Goal: Information Seeking & Learning: Learn about a topic

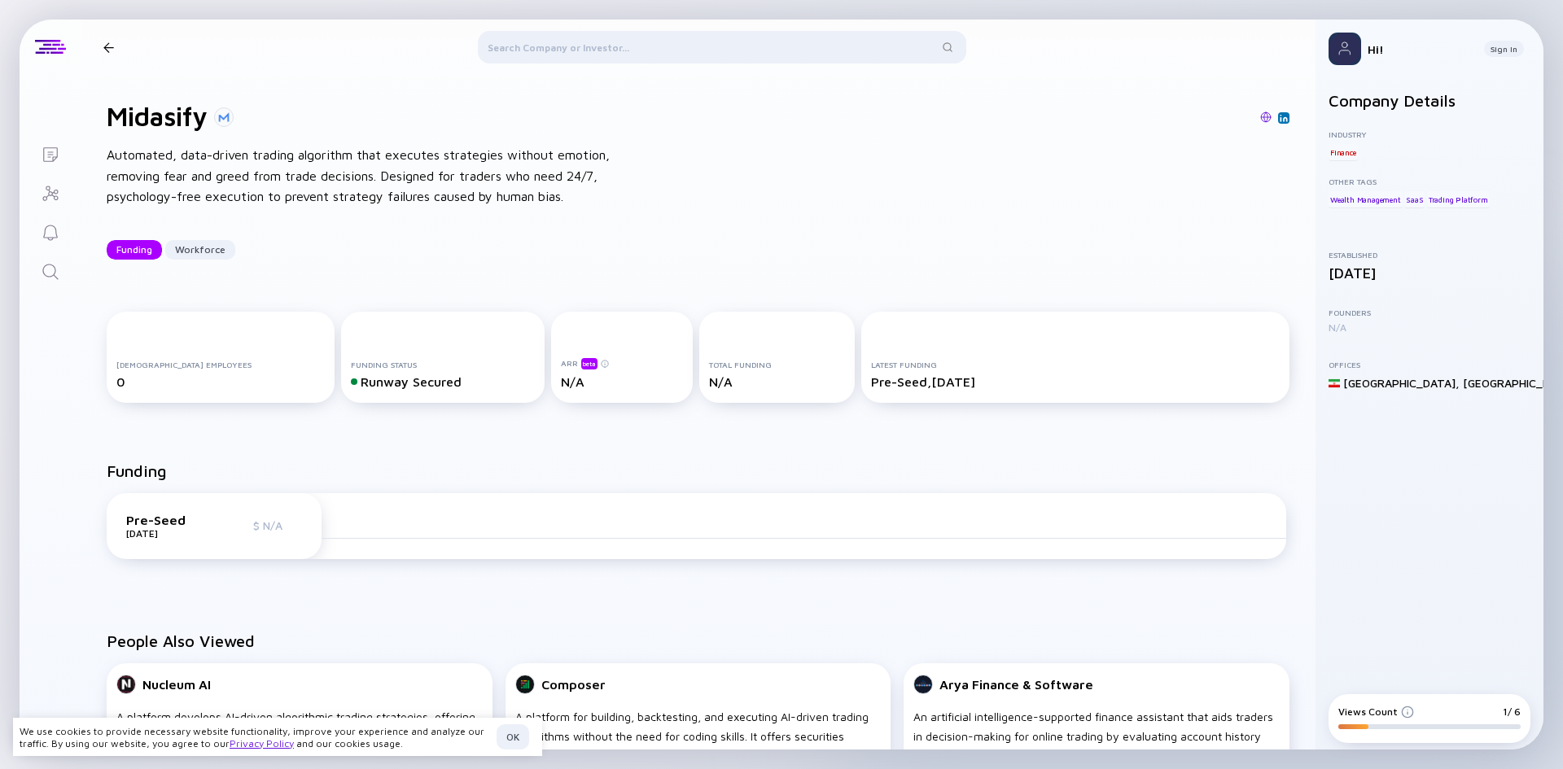
click at [307, 547] on div "Pre-Seed [DATE] $ N/A" at bounding box center [214, 526] width 215 height 66
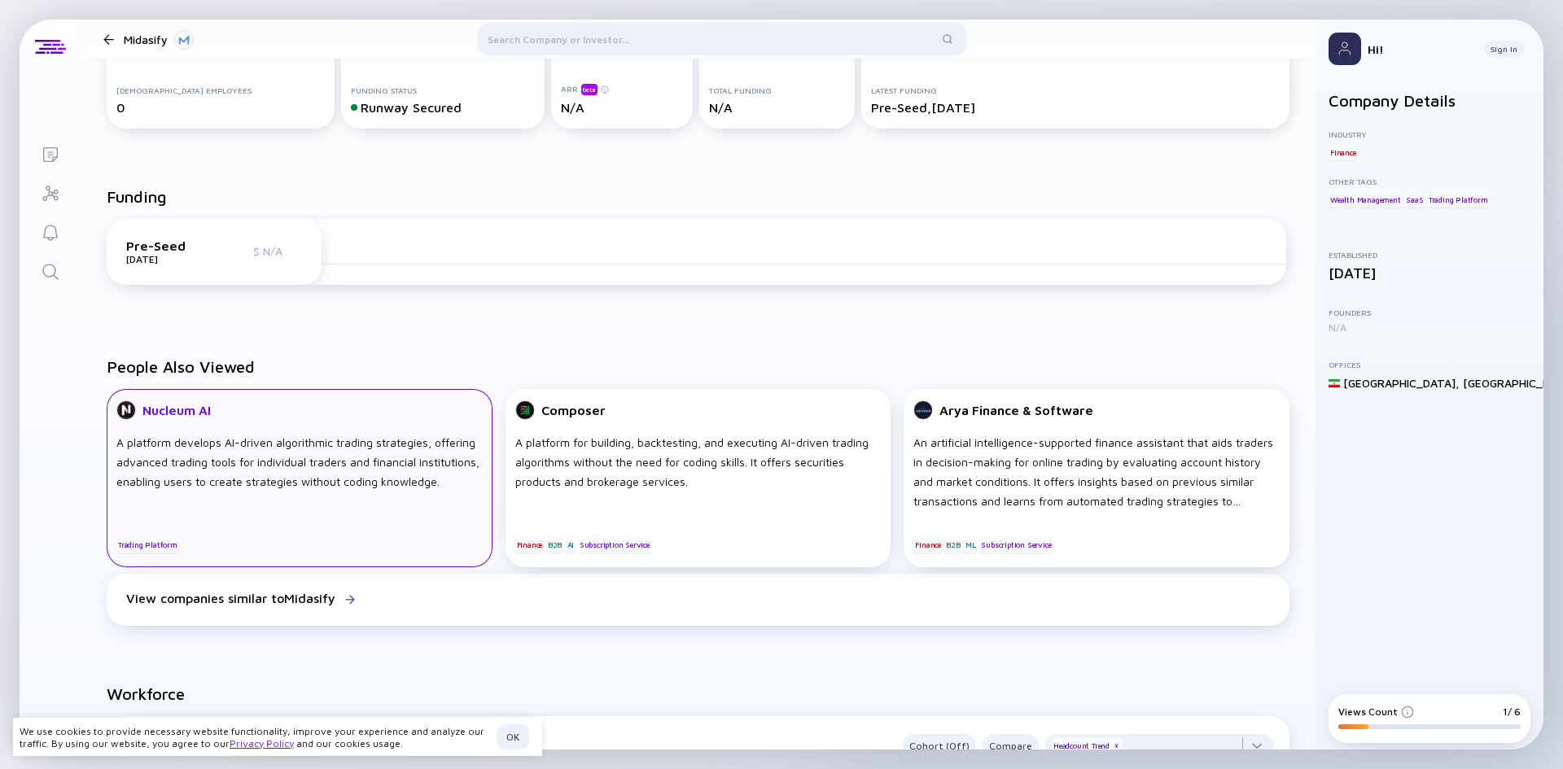
scroll to position [326, 0]
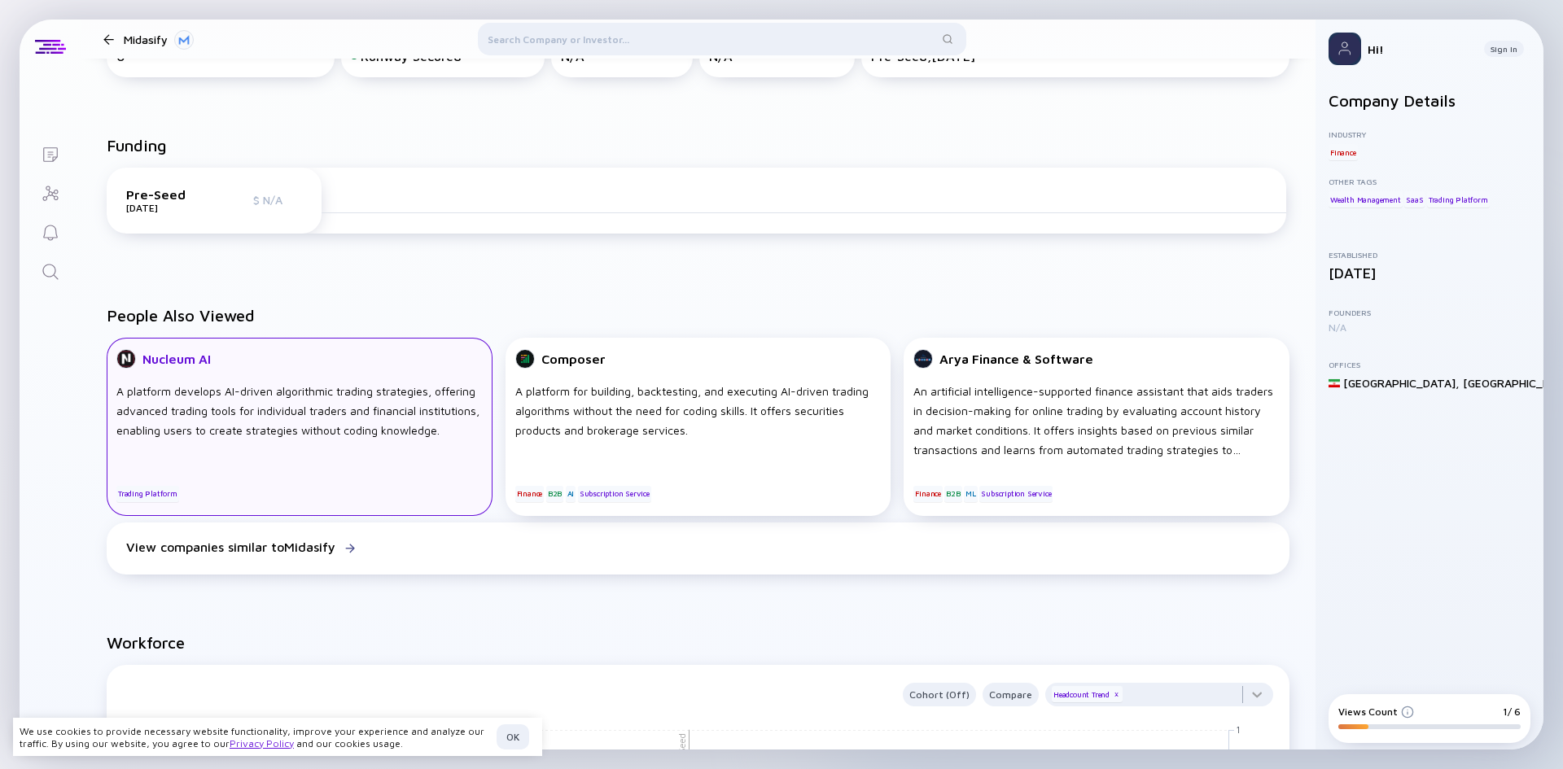
click at [376, 458] on div "A platform develops AI-driven algorithmic trading strategies, offering advanced…" at bounding box center [299, 421] width 366 height 78
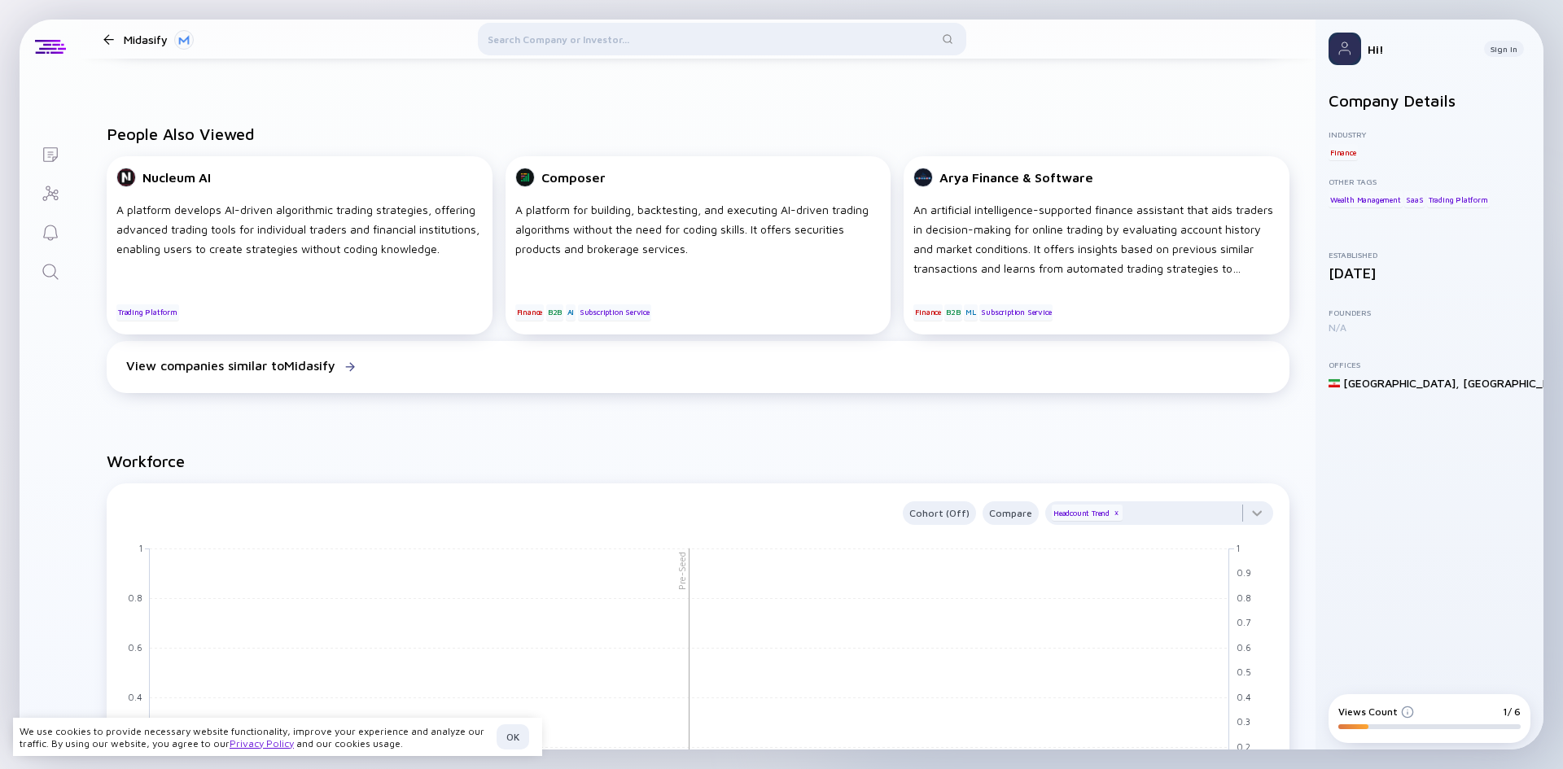
scroll to position [488, 0]
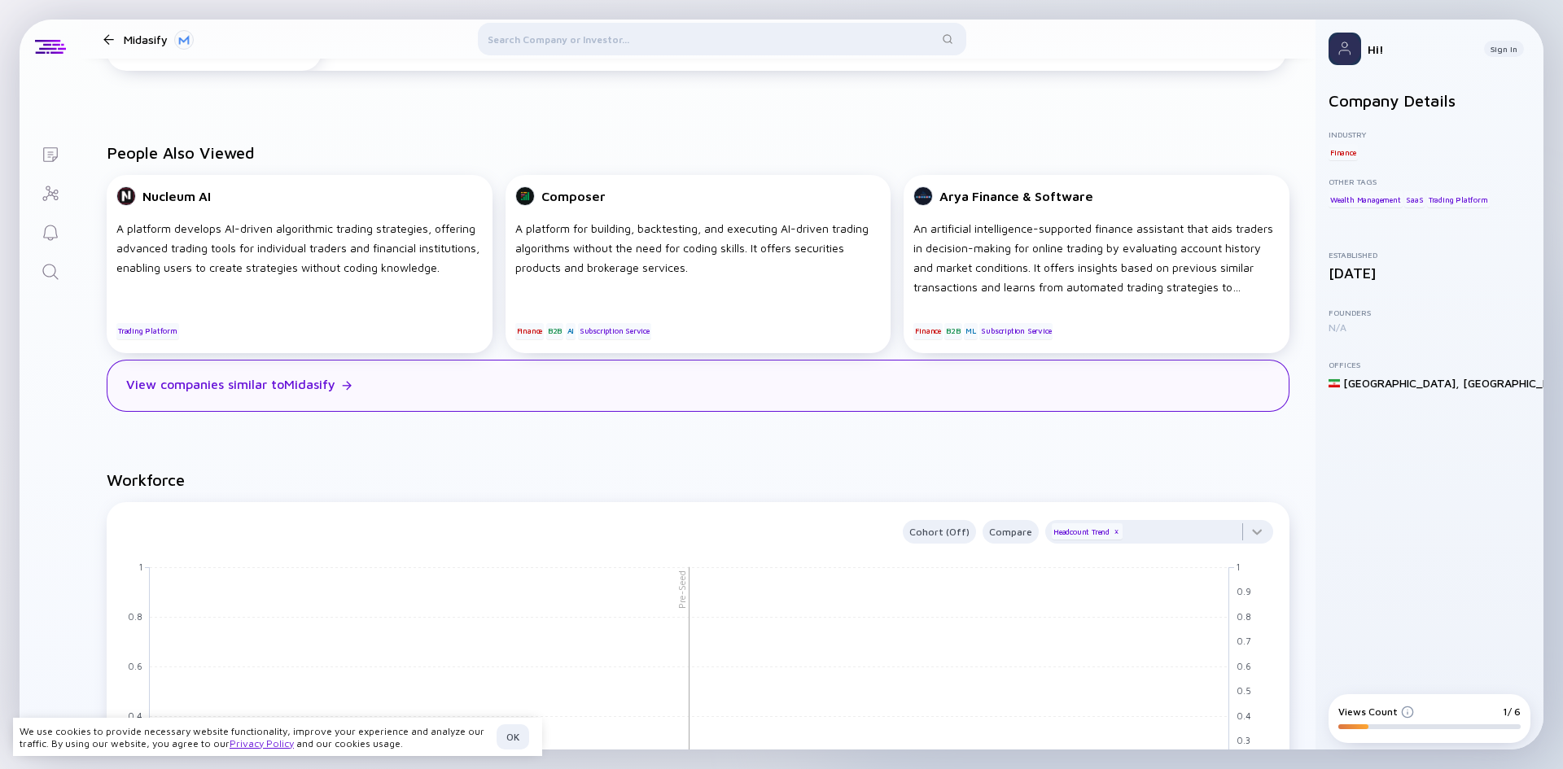
click at [288, 391] on div "View companies similar to Midasify" at bounding box center [230, 384] width 209 height 15
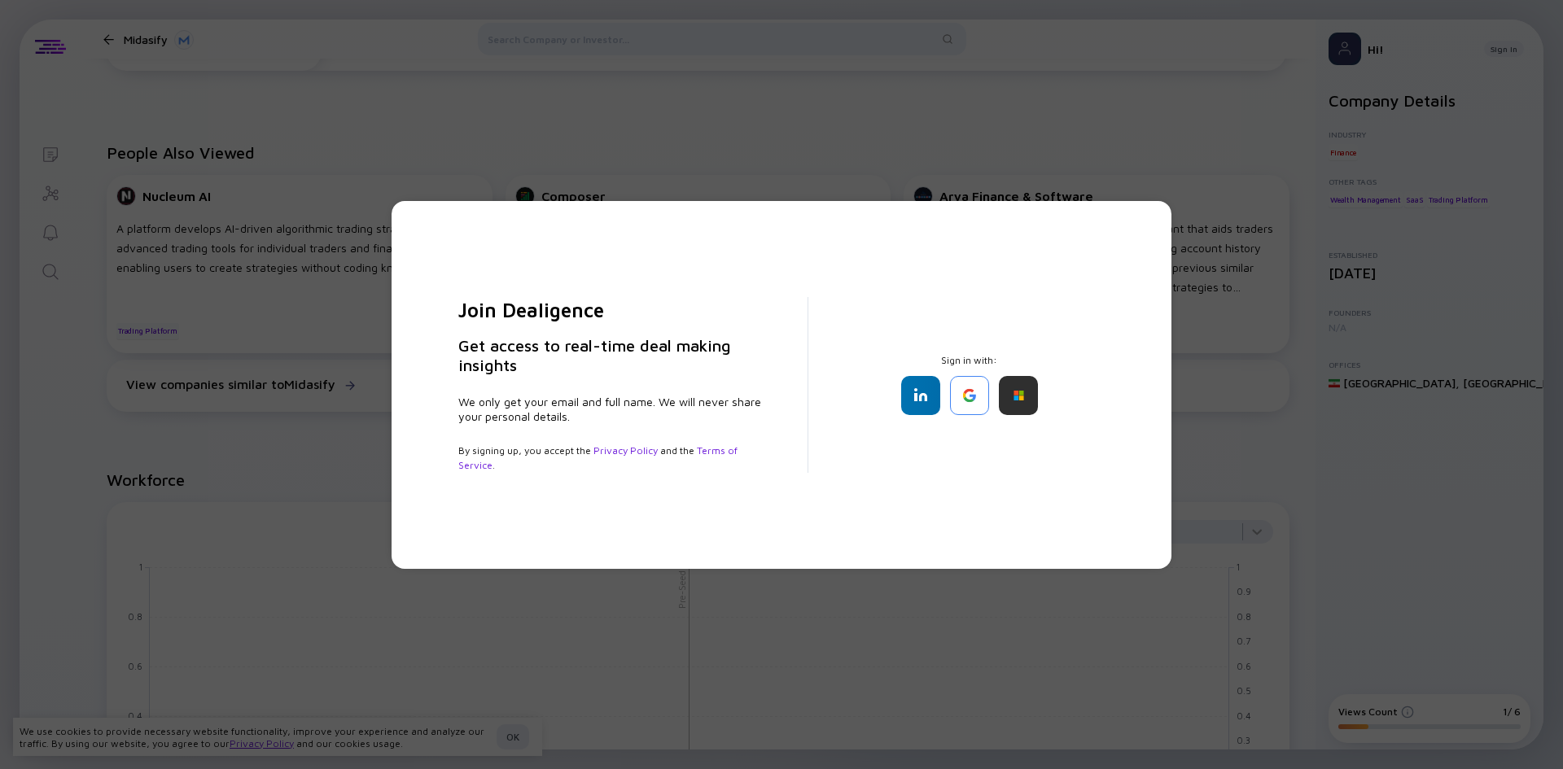
click at [1153, 145] on div "Join Dealigence Get access to real-time deal making insights We only get your e…" at bounding box center [781, 384] width 1563 height 769
click at [1160, 164] on div "Join Dealigence Get access to real-time deal making insights We only get your e…" at bounding box center [781, 384] width 1563 height 769
drag, startPoint x: 1136, startPoint y: 472, endPoint x: 1112, endPoint y: 249, distance: 224.3
click at [1136, 471] on div "Join Dealigence Get access to real-time deal making insights We only get your e…" at bounding box center [781, 385] width 780 height 368
click at [1091, 182] on div "Join Dealigence Get access to real-time deal making insights We only get your e…" at bounding box center [781, 384] width 1563 height 769
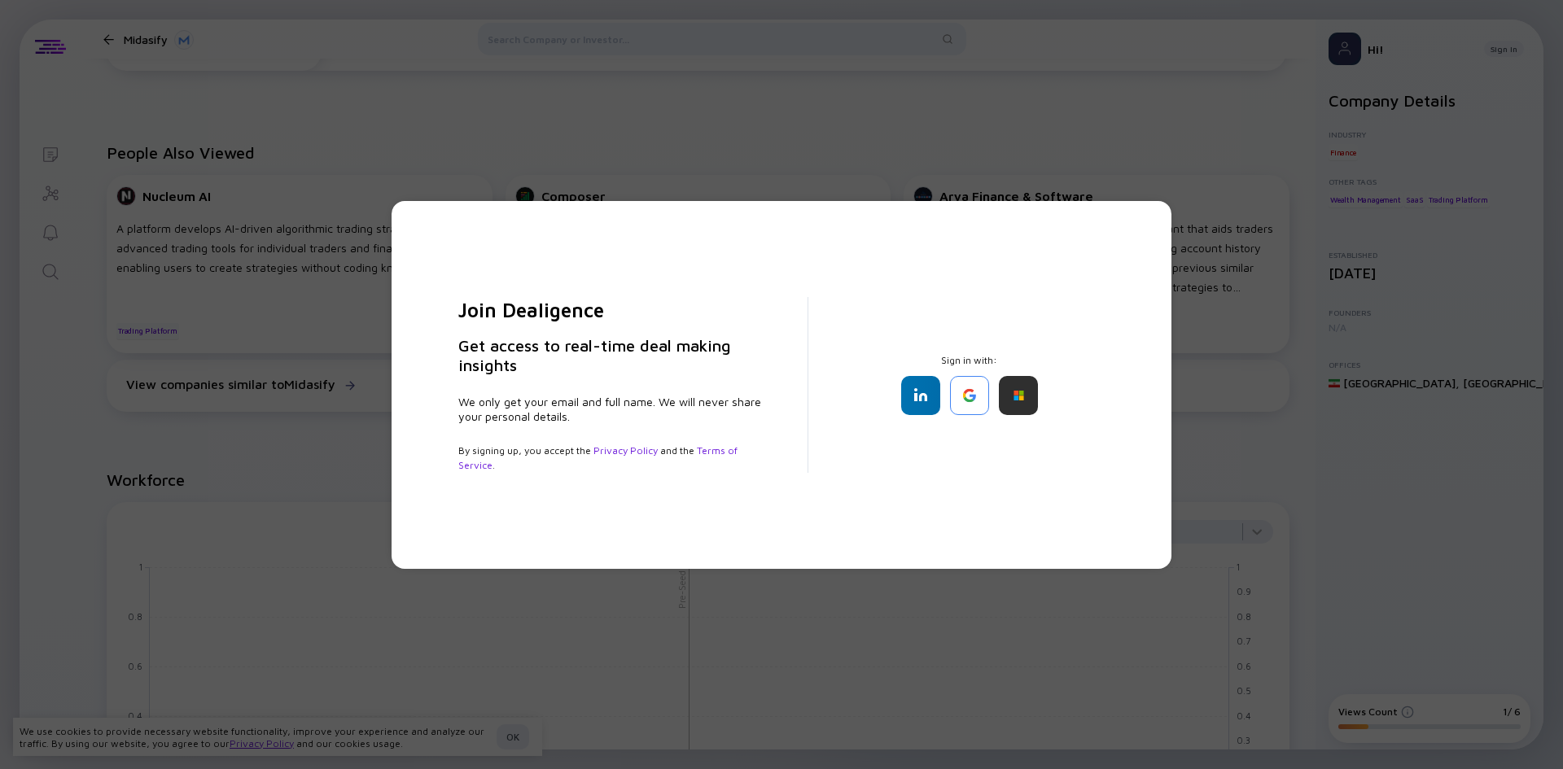
drag, startPoint x: 1113, startPoint y: 140, endPoint x: 1107, endPoint y: 155, distance: 16.5
click at [1107, 155] on div "Join Dealigence Get access to real-time deal making insights We only get your e…" at bounding box center [781, 384] width 1563 height 769
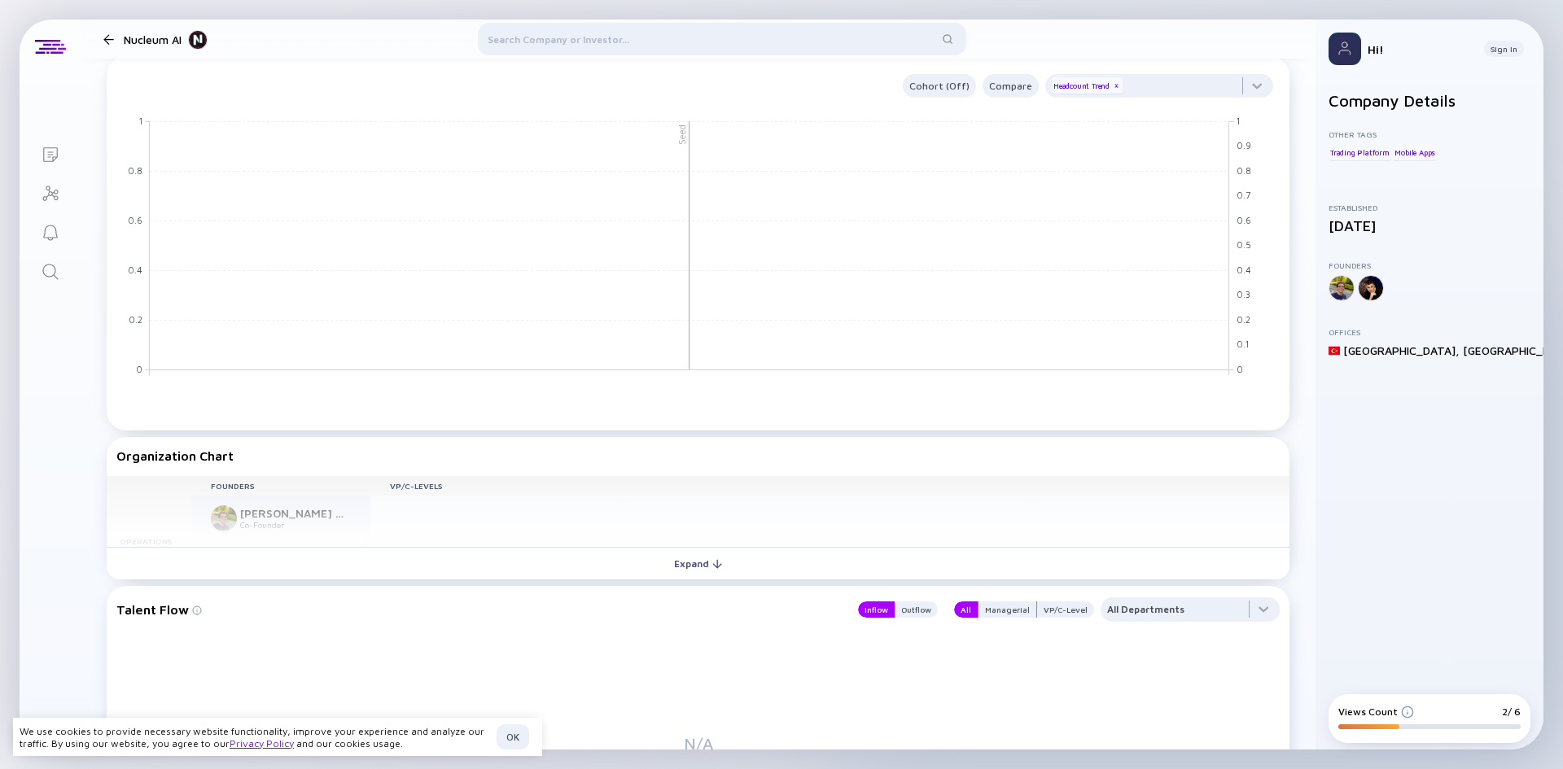
scroll to position [1136, 0]
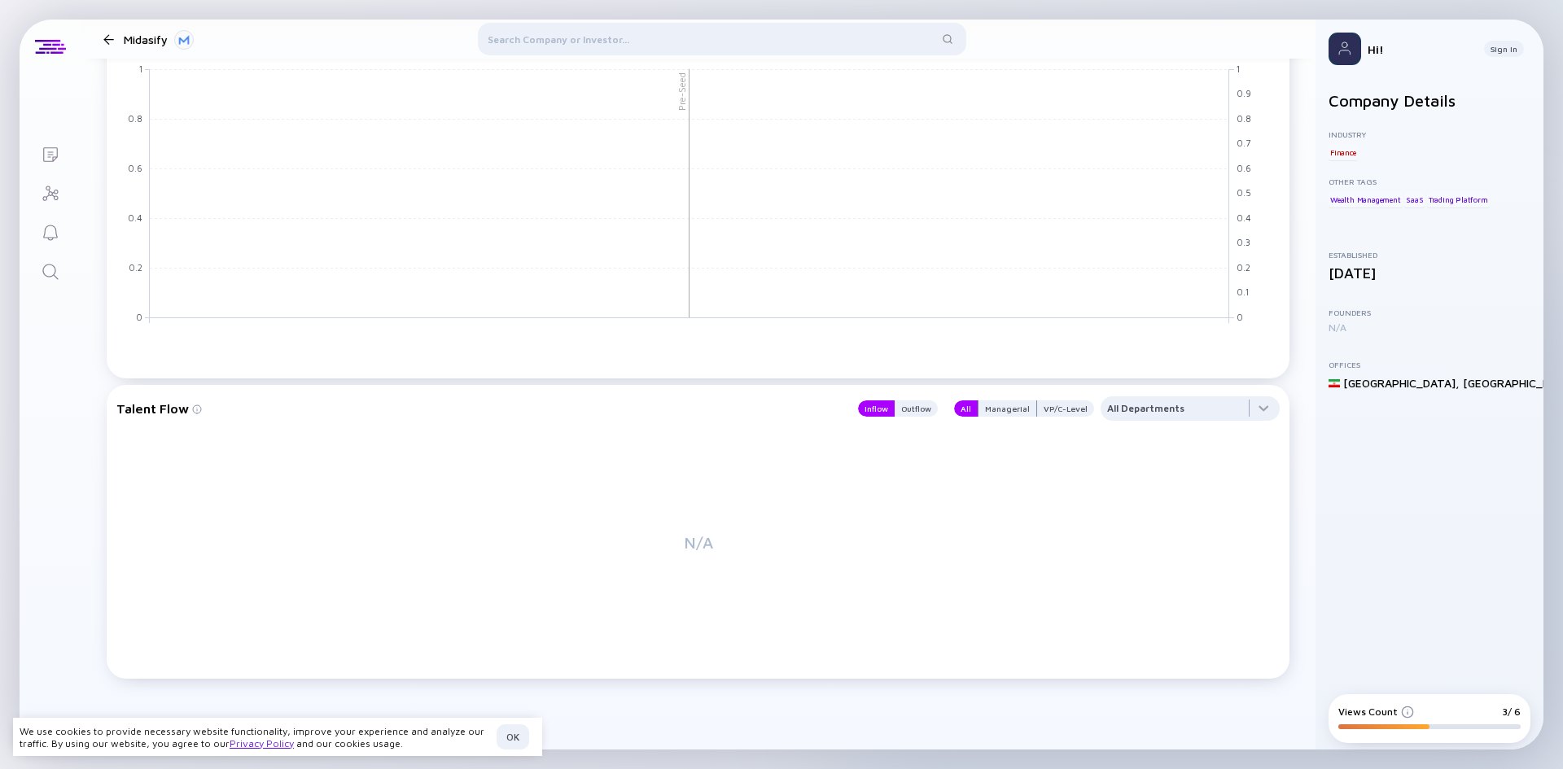
scroll to position [987, 0]
click at [1147, 405] on div at bounding box center [1189, 412] width 179 height 33
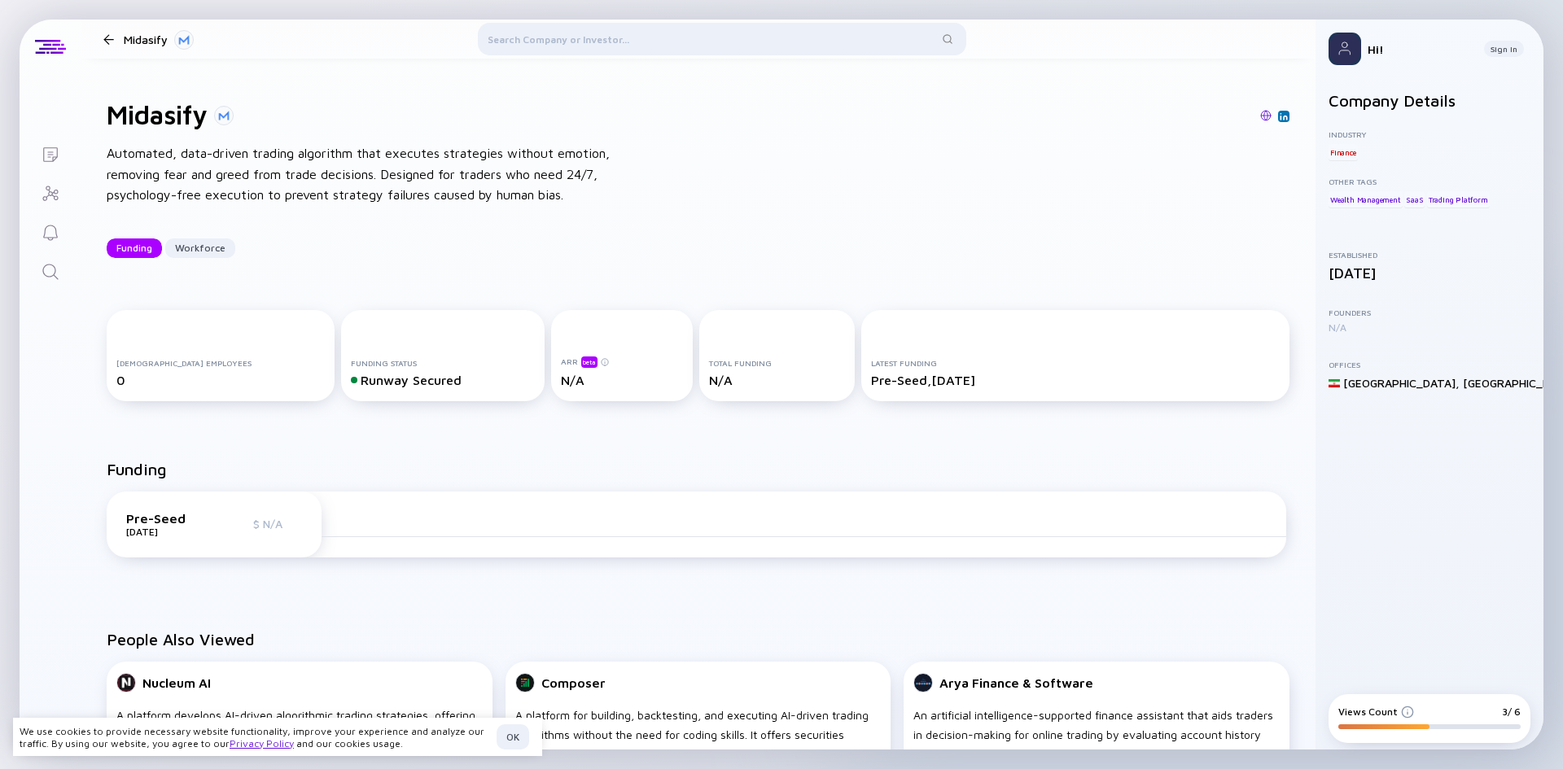
scroll to position [0, 0]
click at [51, 188] on icon "Investor Map" at bounding box center [51, 194] width 20 height 20
